Goal: Transaction & Acquisition: Purchase product/service

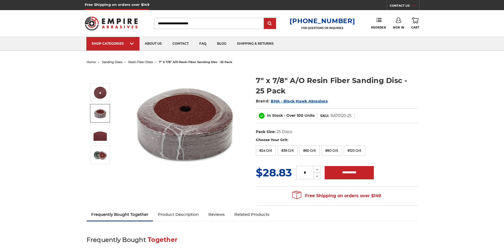
click at [101, 110] on img at bounding box center [100, 113] width 13 height 13
click at [0, 0] on div at bounding box center [0, 0] width 0 height 0
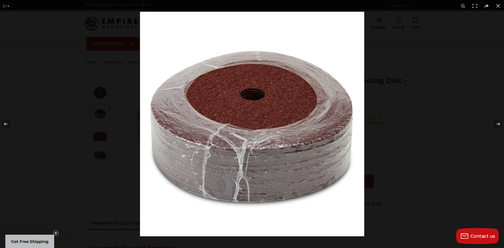
click at [100, 150] on div at bounding box center [252, 124] width 504 height 248
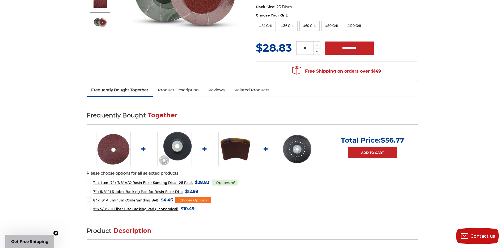
scroll to position [80, 0]
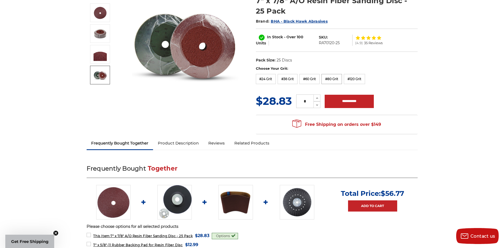
click at [335, 76] on label "#80 Grit" at bounding box center [332, 79] width 20 height 10
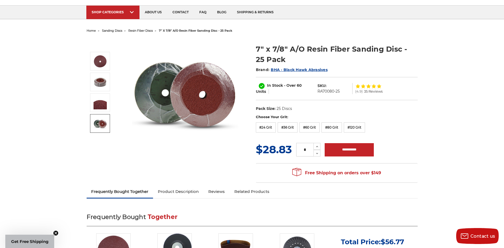
scroll to position [0, 0]
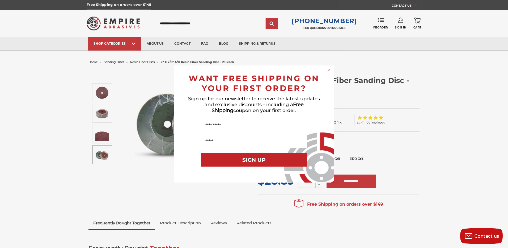
click at [330, 69] on circle "Close dialog" at bounding box center [329, 70] width 5 height 5
